Goal: Information Seeking & Learning: Learn about a topic

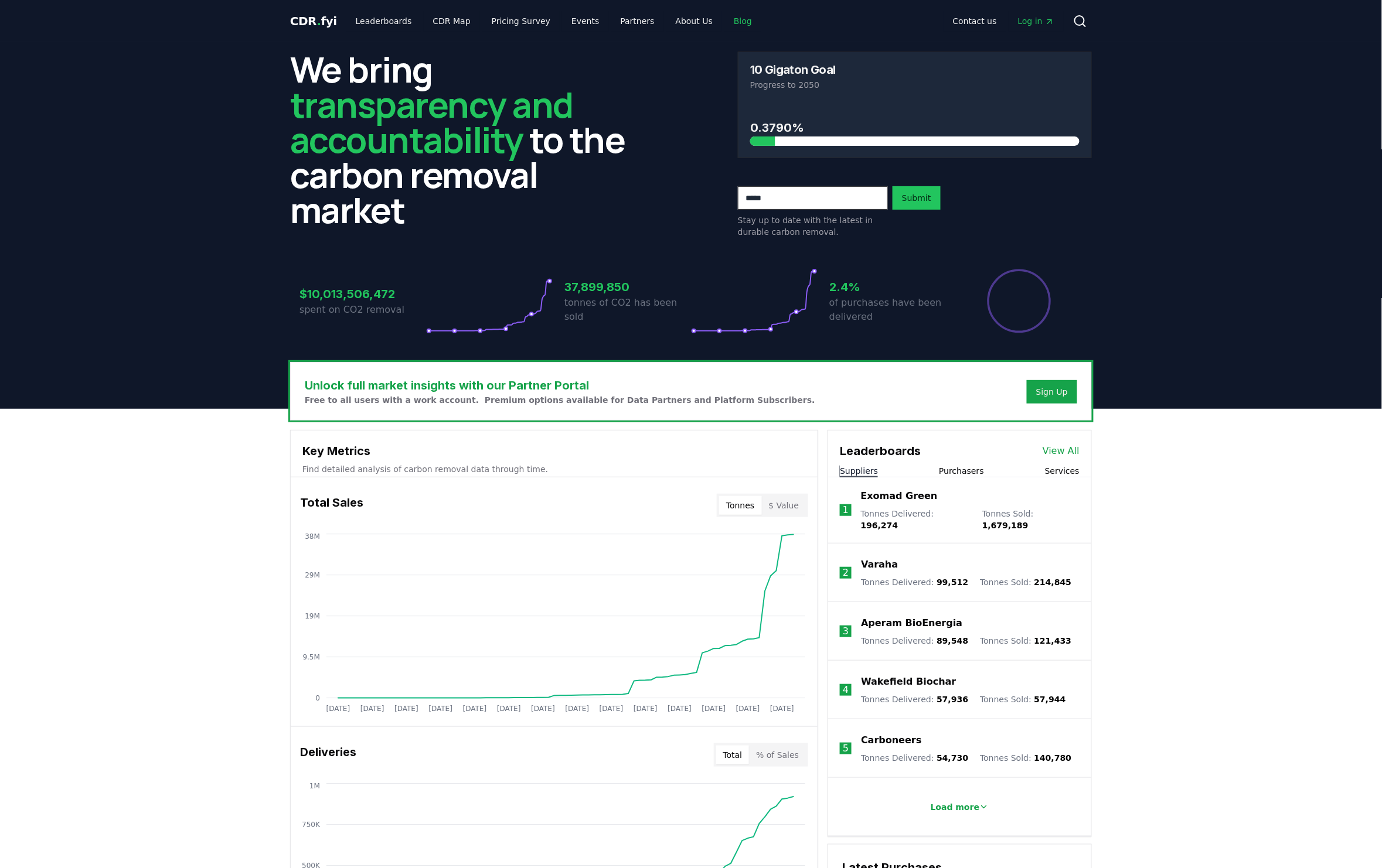
click at [727, 22] on link "Blog" at bounding box center [742, 21] width 37 height 21
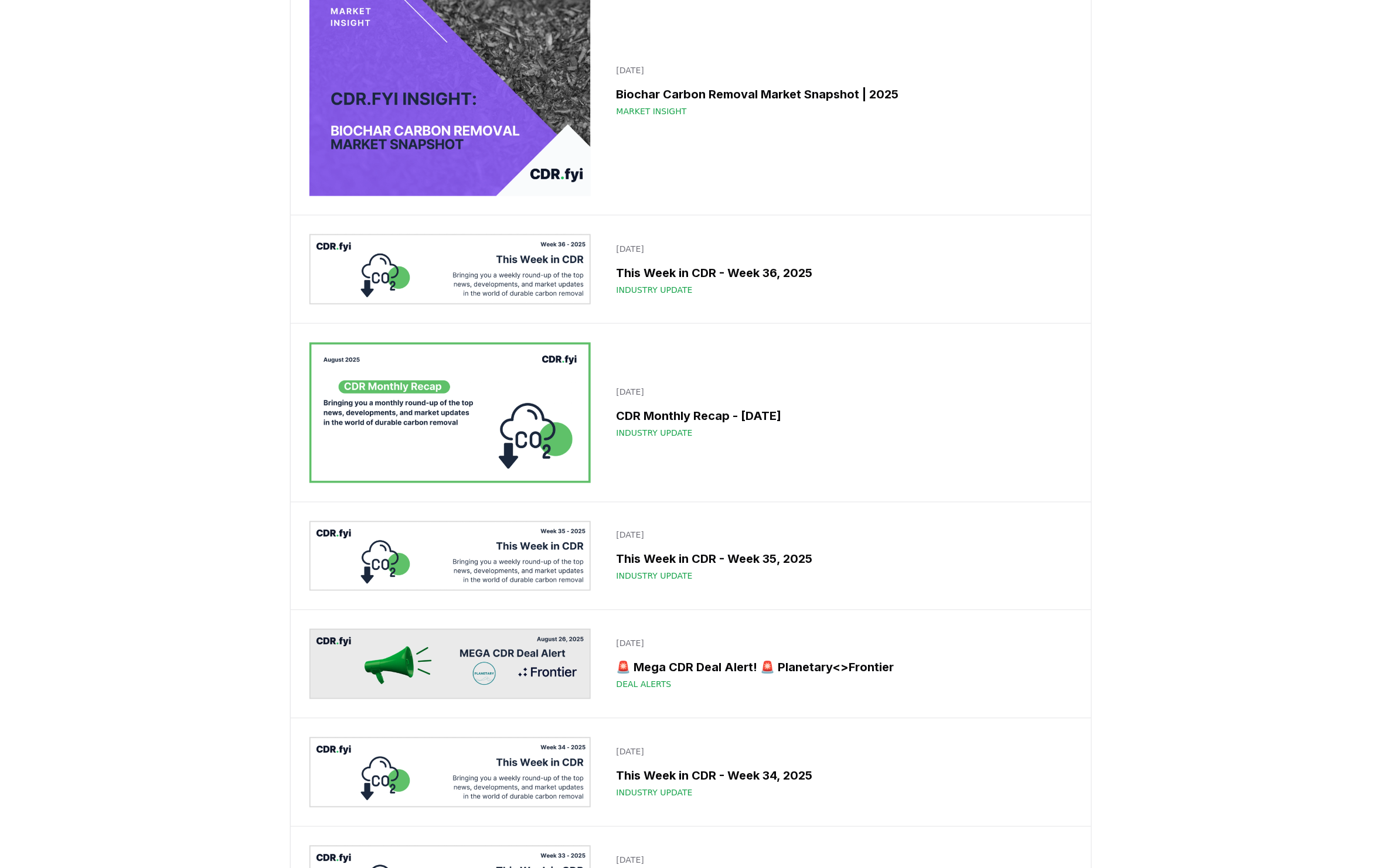
scroll to position [593, 0]
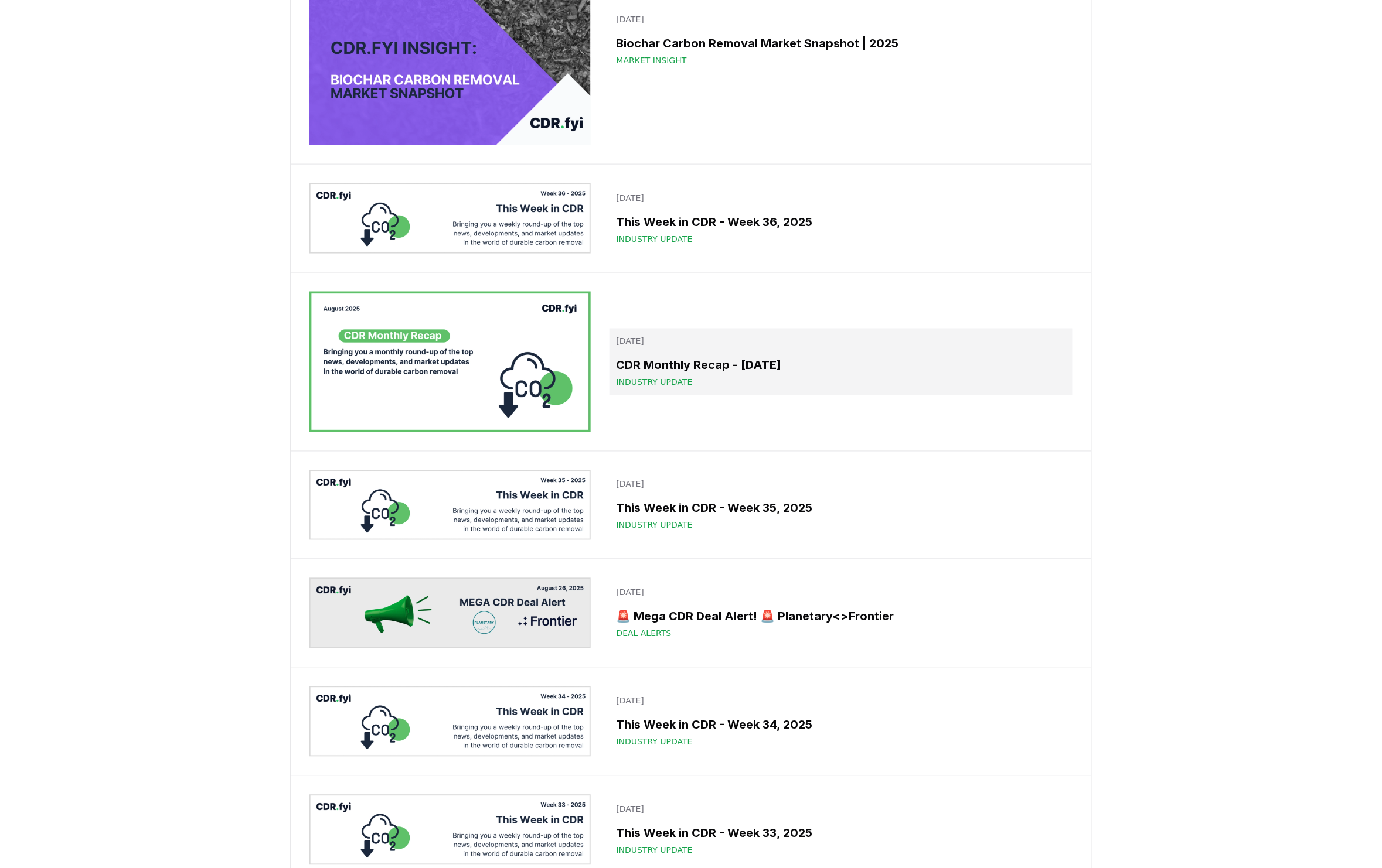
click at [774, 374] on h3 "CDR Monthly Recap - [DATE]" at bounding box center [841, 365] width 449 height 18
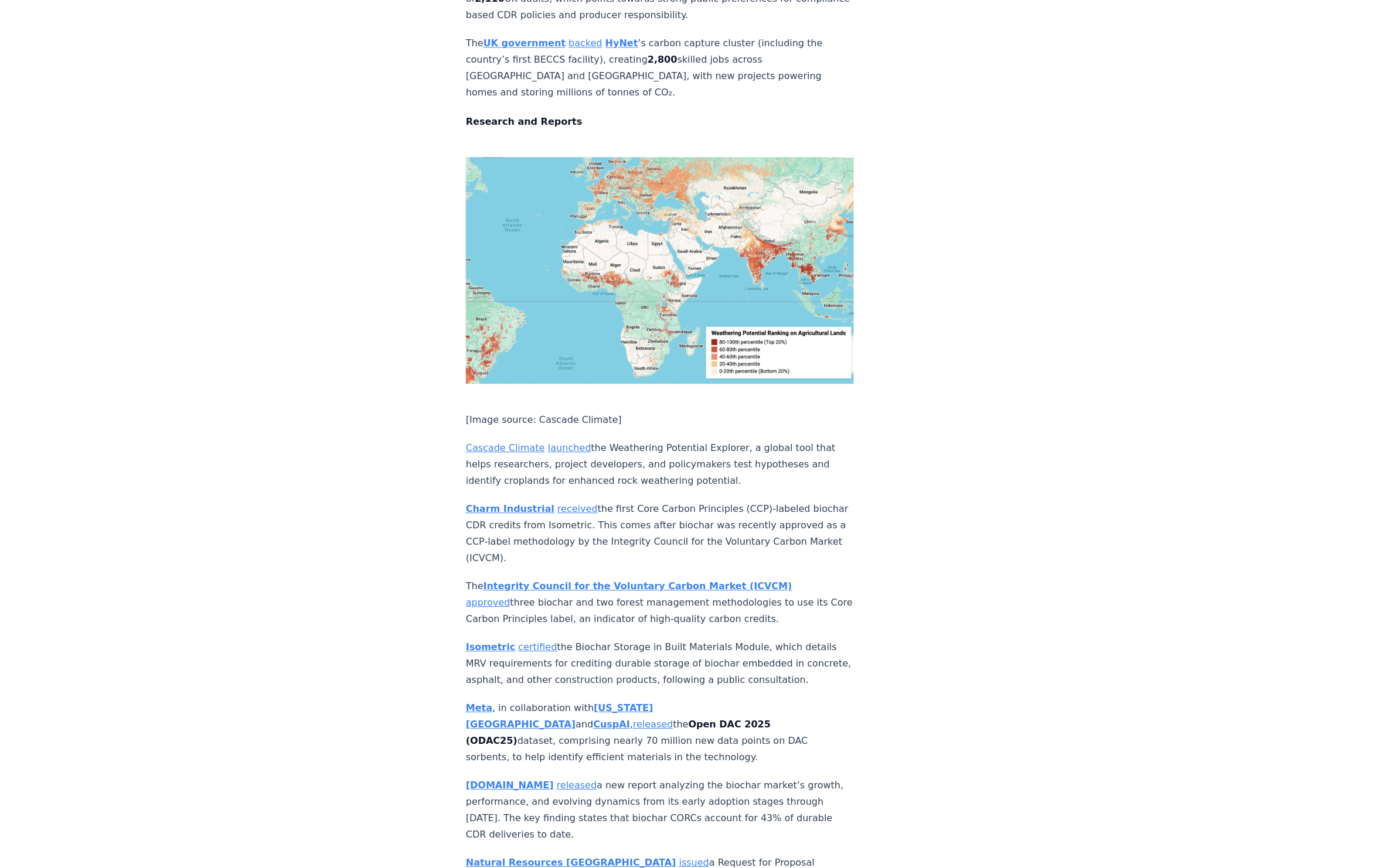
scroll to position [4710, 0]
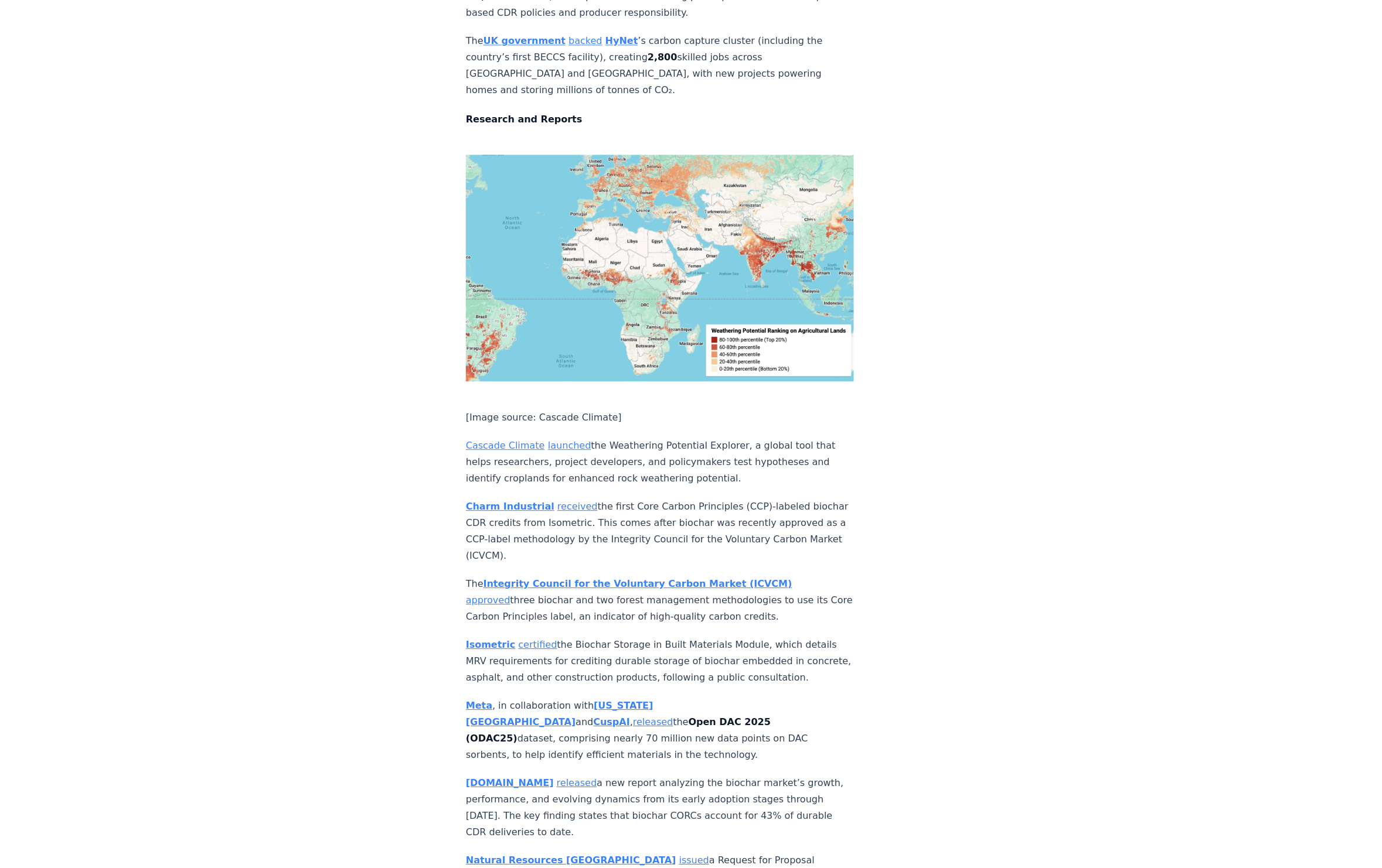
drag, startPoint x: 543, startPoint y: 299, endPoint x: 563, endPoint y: 300, distance: 20.0
drag, startPoint x: 508, startPoint y: 301, endPoint x: 577, endPoint y: 301, distance: 69.0
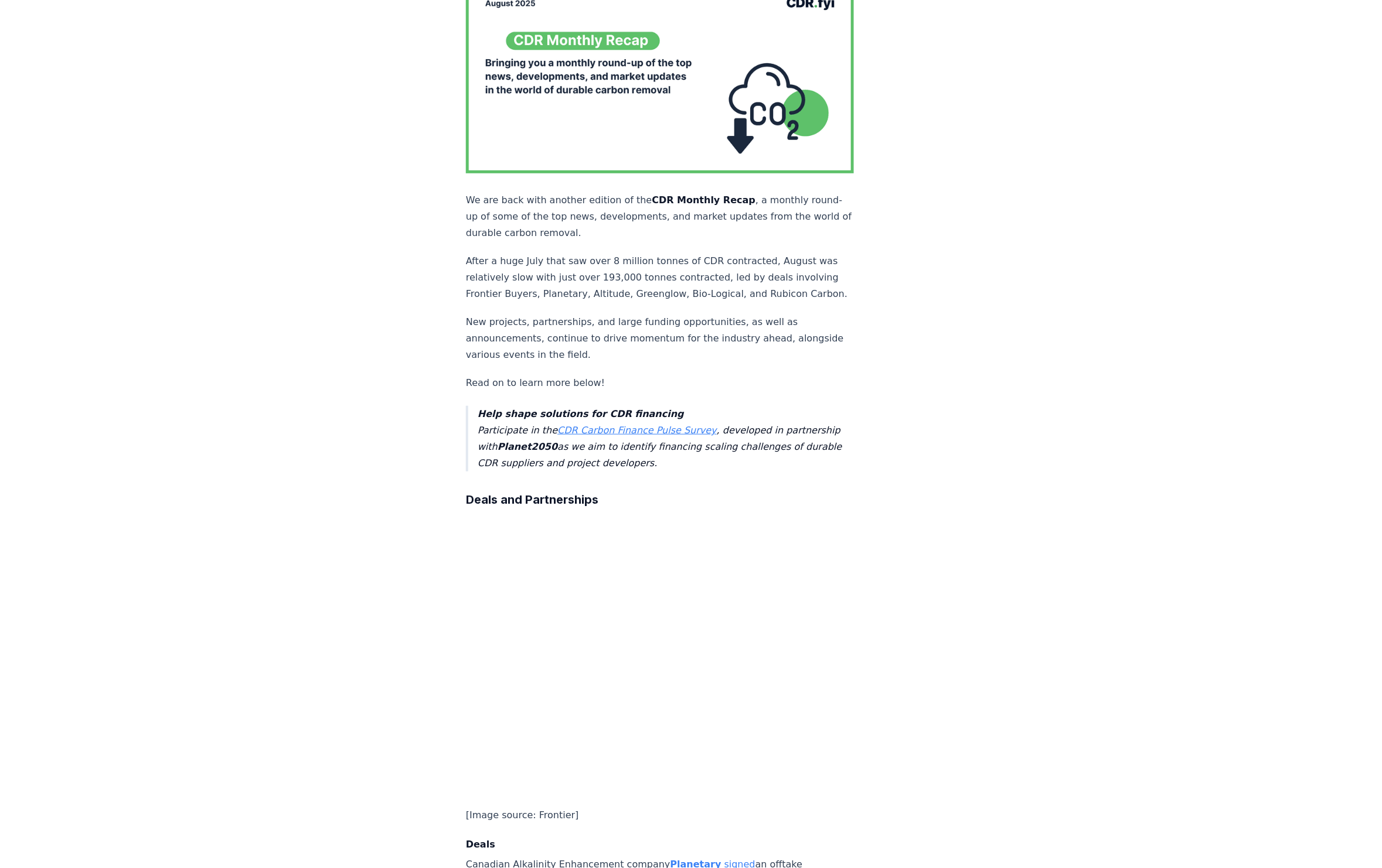
scroll to position [0, 0]
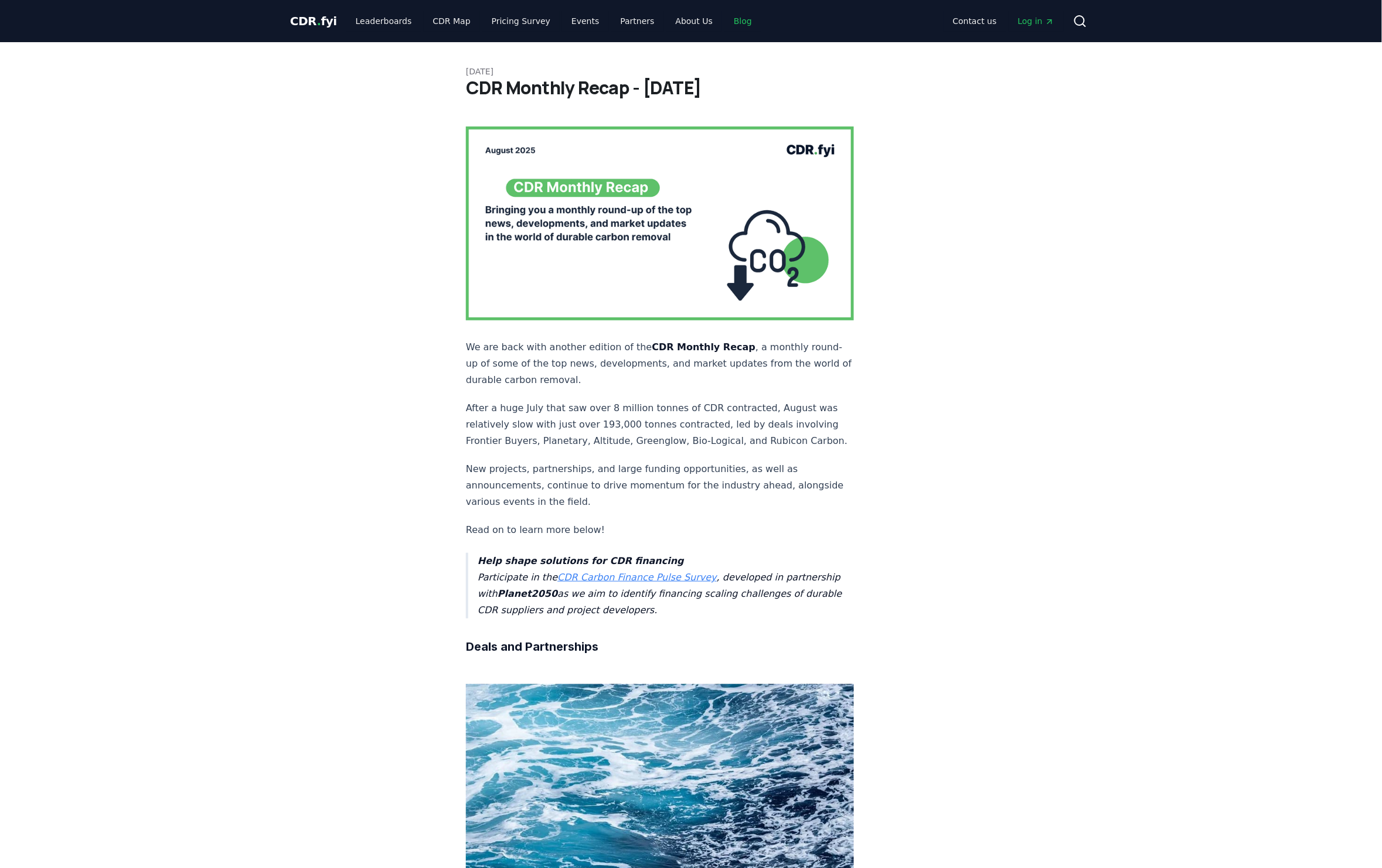
click at [724, 22] on link "Blog" at bounding box center [742, 21] width 37 height 21
